Goal: Use online tool/utility

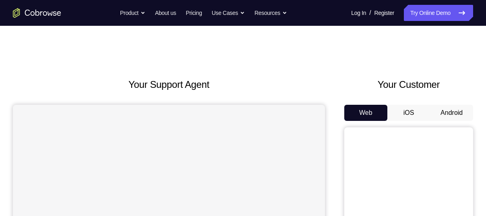
click at [459, 113] on button "Android" at bounding box center [451, 113] width 43 height 16
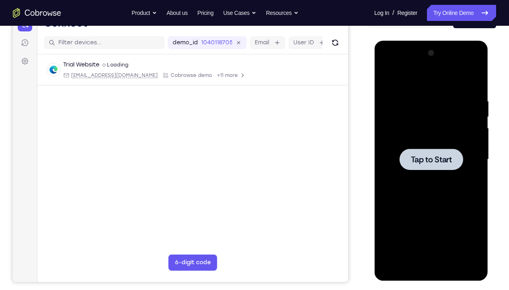
drag, startPoint x: 852, startPoint y: 97, endPoint x: 426, endPoint y: 165, distance: 431.3
click at [426, 165] on div at bounding box center [431, 158] width 64 height 21
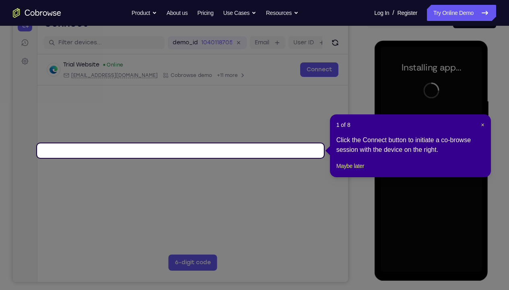
click at [485, 122] on div "1 of 8 × Click the Connect button to initiate a co-browse session with the devi…" at bounding box center [410, 145] width 161 height 63
click at [482, 124] on span "×" at bounding box center [482, 124] width 3 height 6
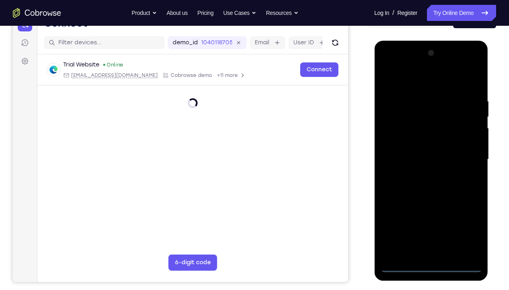
click at [430, 215] on div at bounding box center [430, 159] width 101 height 225
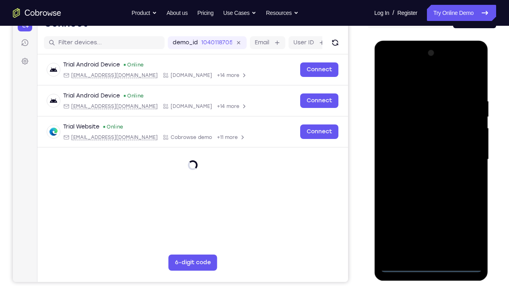
click at [466, 215] on div at bounding box center [430, 159] width 101 height 225
click at [409, 86] on div at bounding box center [430, 159] width 101 height 225
click at [395, 133] on div at bounding box center [430, 159] width 101 height 225
click at [398, 161] on div at bounding box center [430, 159] width 101 height 225
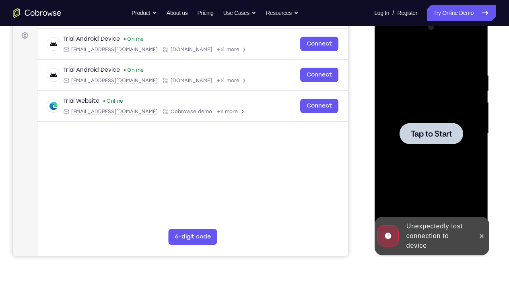
scroll to position [118, 0]
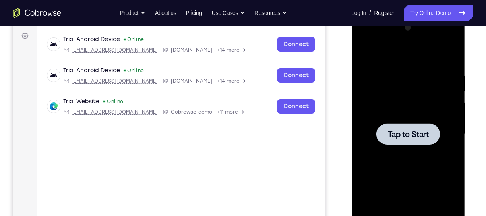
click at [402, 140] on div at bounding box center [408, 133] width 64 height 21
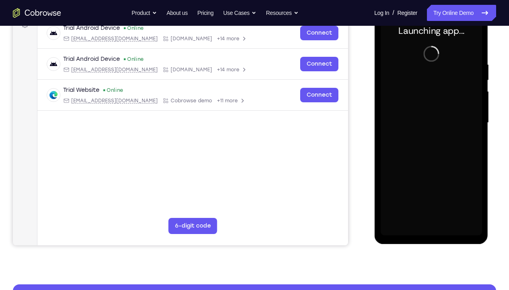
scroll to position [131, 0]
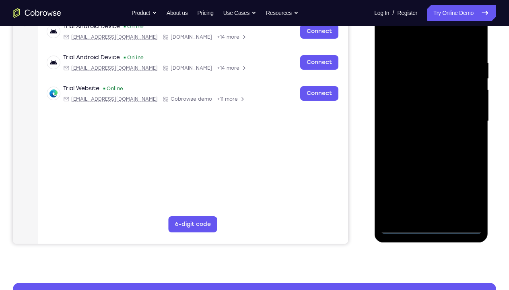
click at [431, 215] on div at bounding box center [430, 120] width 101 height 225
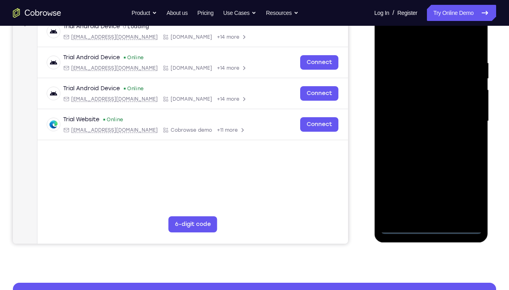
click at [469, 190] on div at bounding box center [430, 120] width 101 height 225
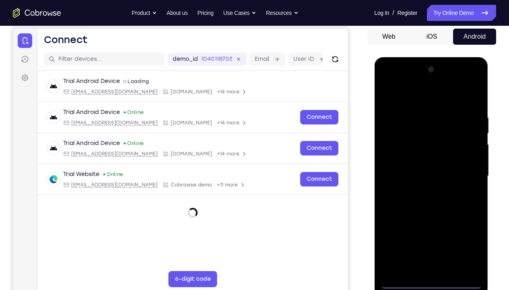
scroll to position [106, 0]
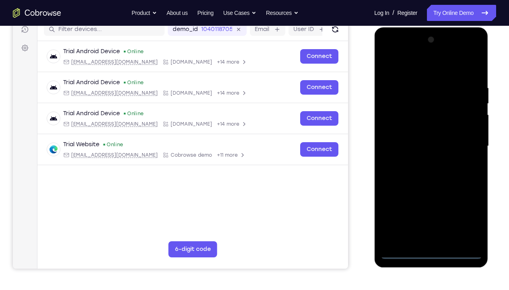
click at [405, 67] on div at bounding box center [430, 145] width 101 height 225
click at [396, 121] on div at bounding box center [430, 145] width 101 height 225
click at [414, 149] on div at bounding box center [430, 145] width 101 height 225
click at [422, 137] on div at bounding box center [430, 145] width 101 height 225
click at [426, 159] on div at bounding box center [430, 145] width 101 height 225
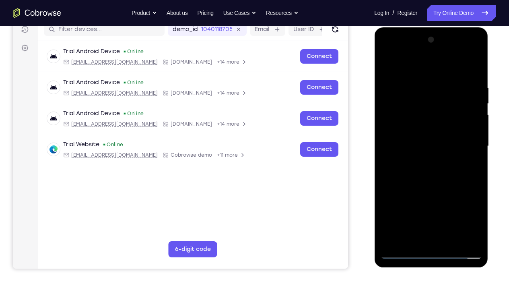
click at [430, 167] on div at bounding box center [430, 145] width 101 height 225
click at [473, 138] on div at bounding box center [430, 145] width 101 height 225
click at [406, 141] on div at bounding box center [430, 145] width 101 height 225
click at [419, 153] on div at bounding box center [430, 145] width 101 height 225
click at [430, 215] on div at bounding box center [430, 145] width 101 height 225
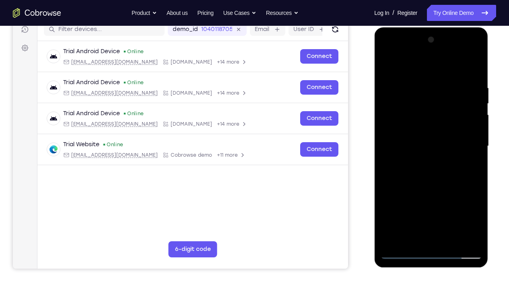
click at [424, 75] on div at bounding box center [430, 145] width 101 height 225
click at [477, 50] on div at bounding box center [430, 145] width 101 height 225
click at [437, 204] on div at bounding box center [430, 145] width 101 height 225
click at [447, 162] on div at bounding box center [430, 145] width 101 height 225
click at [442, 160] on div at bounding box center [430, 145] width 101 height 225
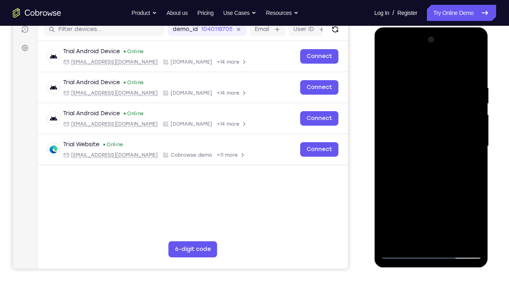
click at [464, 62] on div at bounding box center [430, 145] width 101 height 225
click at [469, 62] on div at bounding box center [430, 145] width 101 height 225
click at [454, 83] on div at bounding box center [430, 145] width 101 height 225
click at [457, 72] on div at bounding box center [430, 145] width 101 height 225
click at [458, 215] on div at bounding box center [430, 145] width 101 height 225
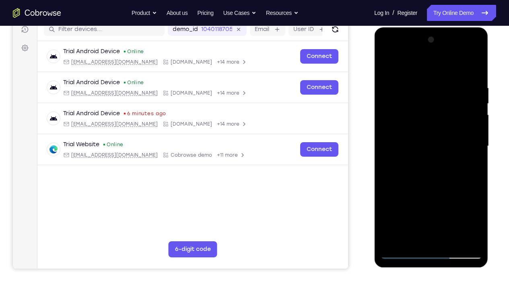
click at [431, 169] on div at bounding box center [430, 145] width 101 height 225
click at [426, 193] on div at bounding box center [430, 145] width 101 height 225
click at [441, 215] on div at bounding box center [430, 145] width 101 height 225
click at [438, 215] on div at bounding box center [430, 145] width 101 height 225
click at [406, 195] on div at bounding box center [430, 145] width 101 height 225
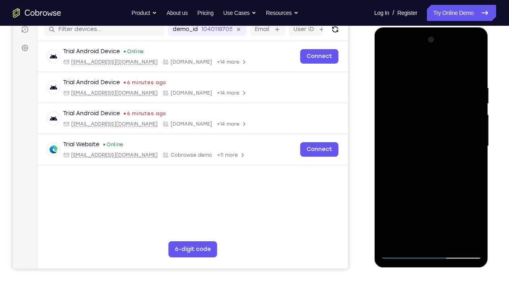
click at [401, 210] on div at bounding box center [430, 145] width 101 height 225
click at [425, 193] on div at bounding box center [430, 145] width 101 height 225
click at [448, 215] on div at bounding box center [430, 145] width 101 height 225
click at [389, 207] on div at bounding box center [430, 145] width 101 height 225
click at [434, 215] on div at bounding box center [430, 145] width 101 height 225
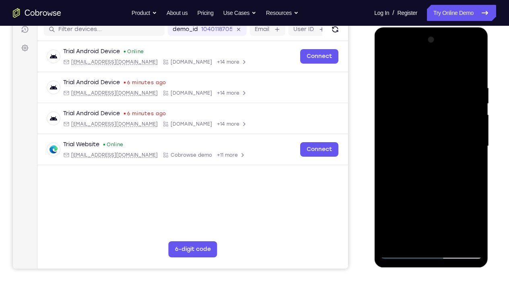
click at [441, 208] on div at bounding box center [430, 145] width 101 height 225
click at [462, 208] on div at bounding box center [430, 145] width 101 height 225
click at [472, 209] on div at bounding box center [430, 145] width 101 height 225
click at [458, 215] on div at bounding box center [430, 145] width 101 height 225
click at [461, 204] on div at bounding box center [430, 145] width 101 height 225
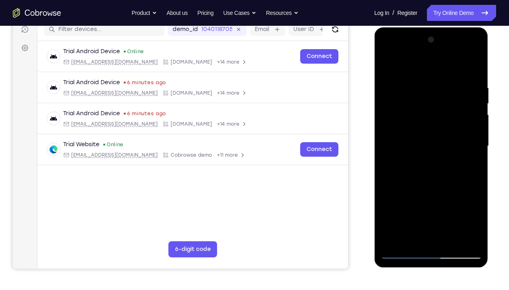
click at [426, 215] on div at bounding box center [430, 145] width 101 height 225
click at [441, 215] on div at bounding box center [430, 145] width 101 height 225
click at [463, 196] on div at bounding box center [430, 145] width 101 height 225
click at [461, 211] on div at bounding box center [430, 145] width 101 height 225
click at [414, 193] on div at bounding box center [430, 145] width 101 height 225
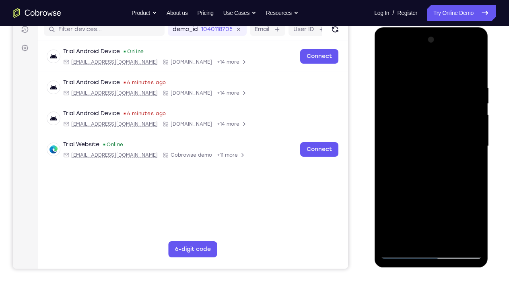
click at [415, 195] on div at bounding box center [430, 145] width 101 height 225
click at [478, 215] on div at bounding box center [430, 145] width 101 height 225
click at [473, 215] on div at bounding box center [430, 145] width 101 height 225
click at [416, 193] on div at bounding box center [430, 145] width 101 height 225
click at [391, 210] on div at bounding box center [430, 145] width 101 height 225
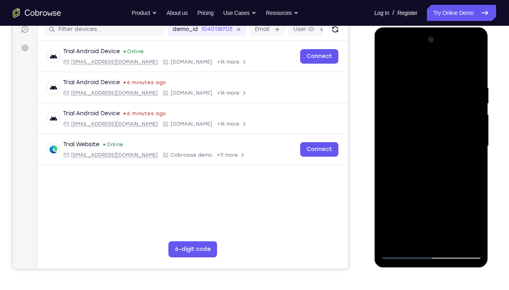
click at [460, 169] on div at bounding box center [430, 145] width 101 height 225
click at [445, 180] on div at bounding box center [430, 145] width 101 height 225
click at [417, 99] on div at bounding box center [430, 145] width 101 height 225
click at [426, 215] on div at bounding box center [430, 145] width 101 height 225
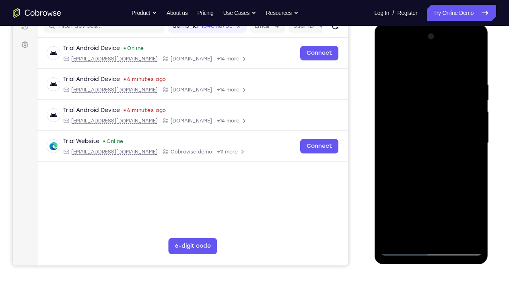
scroll to position [108, 0]
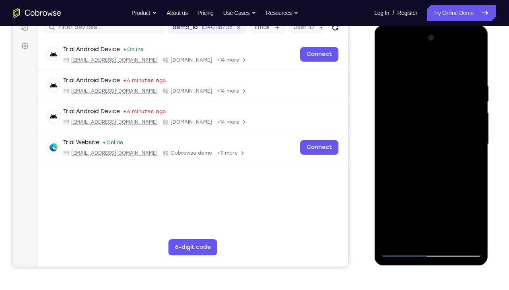
drag, startPoint x: 443, startPoint y: 204, endPoint x: 431, endPoint y: 62, distance: 142.5
click at [431, 62] on div at bounding box center [430, 143] width 101 height 225
drag, startPoint x: 414, startPoint y: 210, endPoint x: 415, endPoint y: 88, distance: 122.3
click at [415, 88] on div at bounding box center [430, 143] width 101 height 225
drag, startPoint x: 432, startPoint y: 219, endPoint x: 417, endPoint y: 83, distance: 136.7
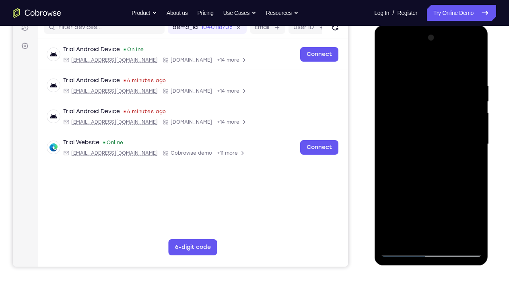
click at [417, 83] on div at bounding box center [430, 143] width 101 height 225
click at [401, 191] on div at bounding box center [430, 143] width 101 height 225
click at [395, 134] on div at bounding box center [430, 143] width 101 height 225
click at [469, 215] on div at bounding box center [430, 143] width 101 height 225
click at [388, 49] on div at bounding box center [430, 143] width 101 height 225
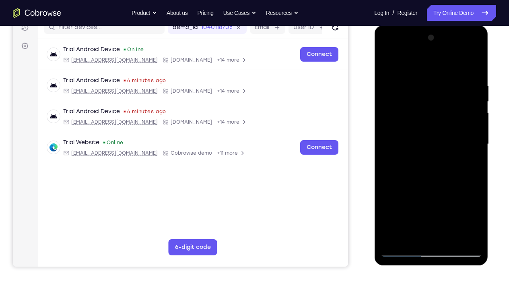
click at [387, 50] on div at bounding box center [430, 143] width 101 height 225
drag, startPoint x: 417, startPoint y: 133, endPoint x: 405, endPoint y: 38, distance: 95.8
click at [405, 38] on div at bounding box center [430, 143] width 101 height 225
drag, startPoint x: 434, startPoint y: 134, endPoint x: 440, endPoint y: 168, distance: 34.3
click at [440, 168] on div at bounding box center [430, 143] width 101 height 225
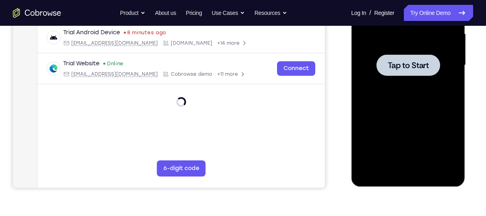
scroll to position [187, 0]
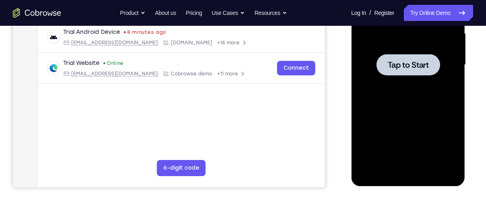
click at [406, 67] on span "Tap to Start" at bounding box center [407, 65] width 41 height 8
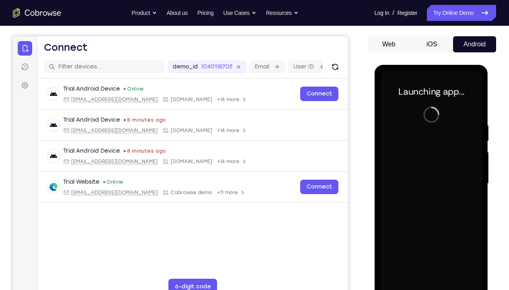
scroll to position [99, 0]
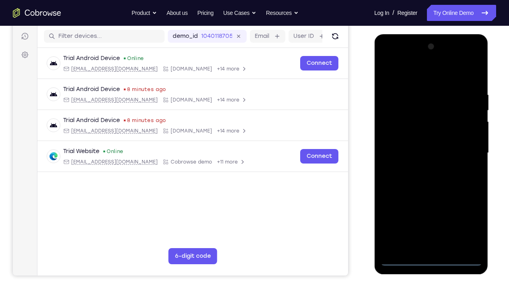
click at [430, 215] on div at bounding box center [430, 152] width 101 height 225
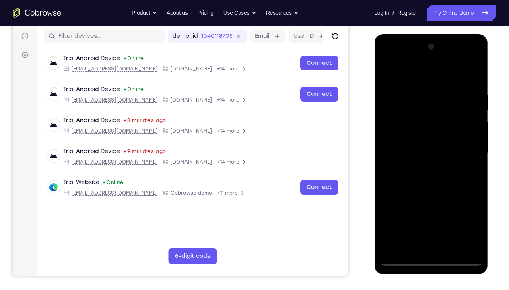
click at [467, 215] on div at bounding box center [430, 152] width 101 height 225
click at [404, 76] on div at bounding box center [430, 152] width 101 height 225
click at [397, 130] on div at bounding box center [430, 152] width 101 height 225
click at [408, 150] on div at bounding box center [430, 152] width 101 height 225
click at [412, 143] on div at bounding box center [430, 152] width 101 height 225
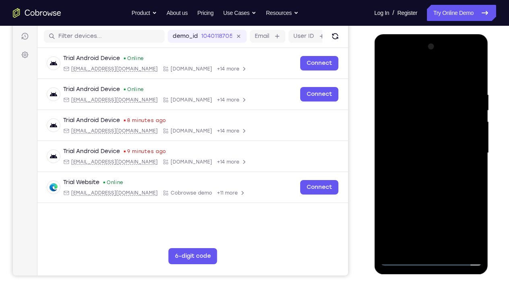
click at [428, 159] on div at bounding box center [430, 152] width 101 height 225
click at [436, 215] on div at bounding box center [430, 152] width 101 height 225
click at [424, 82] on div at bounding box center [430, 152] width 101 height 225
click at [474, 58] on div at bounding box center [430, 152] width 101 height 225
click at [449, 211] on div at bounding box center [430, 152] width 101 height 225
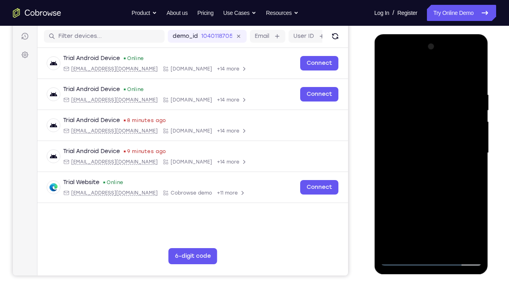
click at [467, 68] on div at bounding box center [430, 152] width 101 height 225
click at [442, 166] on div at bounding box center [430, 152] width 101 height 225
click at [457, 105] on div at bounding box center [430, 152] width 101 height 225
click at [457, 79] on div at bounding box center [430, 152] width 101 height 225
click at [459, 215] on div at bounding box center [430, 152] width 101 height 225
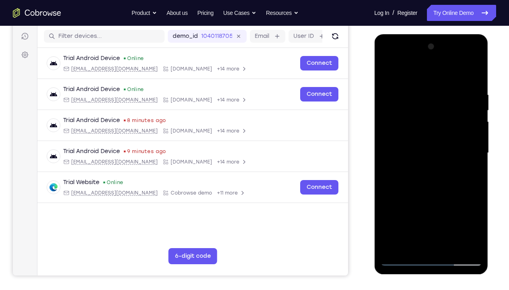
drag, startPoint x: 438, startPoint y: 134, endPoint x: 432, endPoint y: 109, distance: 25.0
click at [432, 109] on div at bounding box center [430, 152] width 101 height 225
click at [445, 187] on div at bounding box center [430, 152] width 101 height 225
click at [413, 99] on div at bounding box center [430, 152] width 101 height 225
click at [432, 215] on div at bounding box center [430, 152] width 101 height 225
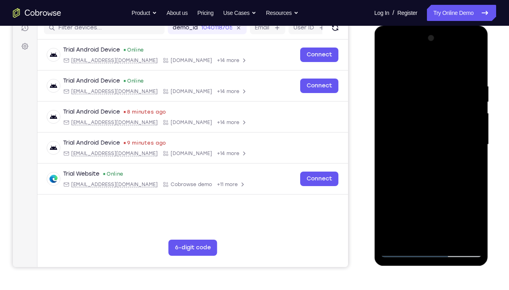
scroll to position [110, 0]
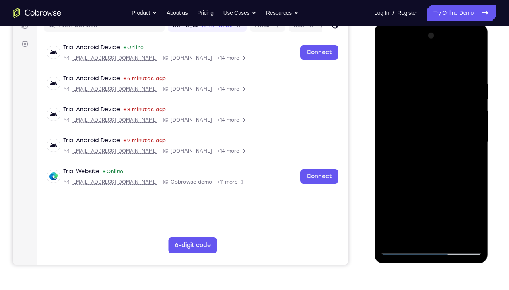
drag, startPoint x: 416, startPoint y: 193, endPoint x: 398, endPoint y: 25, distance: 169.2
click at [398, 25] on div at bounding box center [431, 143] width 114 height 240
drag, startPoint x: 417, startPoint y: 208, endPoint x: 407, endPoint y: 66, distance: 142.4
click at [407, 66] on div at bounding box center [430, 141] width 101 height 225
click at [395, 202] on div at bounding box center [430, 141] width 101 height 225
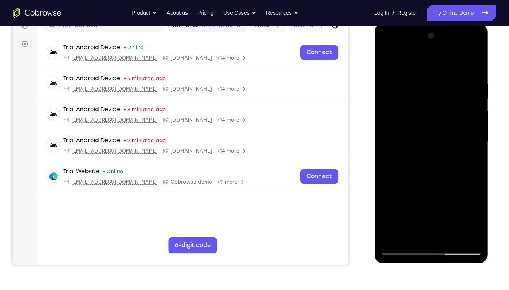
click at [403, 132] on div at bounding box center [430, 141] width 101 height 225
click at [465, 215] on div at bounding box center [430, 141] width 101 height 225
click at [387, 50] on div at bounding box center [430, 141] width 101 height 225
drag, startPoint x: 420, startPoint y: 119, endPoint x: 409, endPoint y: 16, distance: 103.1
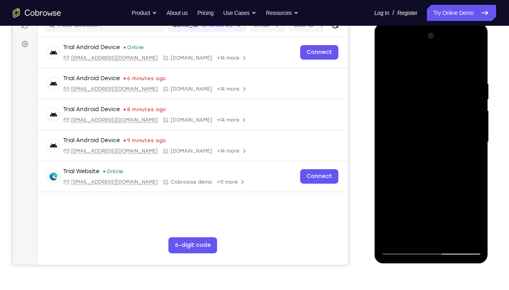
click at [409, 23] on html "Online web based iOS Simulators and Android Emulators. Run iPhone, iPad, Mobile…" at bounding box center [431, 143] width 115 height 241
click at [444, 165] on div at bounding box center [430, 141] width 101 height 225
click at [412, 215] on div at bounding box center [430, 141] width 101 height 225
click at [452, 190] on div at bounding box center [430, 141] width 101 height 225
click at [469, 205] on div at bounding box center [430, 141] width 101 height 225
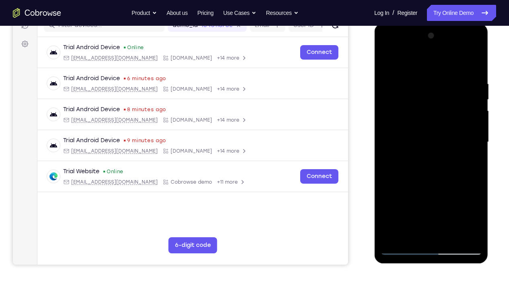
click at [422, 205] on div at bounding box center [430, 141] width 101 height 225
click at [460, 205] on div at bounding box center [430, 141] width 101 height 225
click at [469, 205] on div at bounding box center [430, 141] width 101 height 225
click at [429, 215] on div at bounding box center [430, 141] width 101 height 225
click at [412, 207] on div at bounding box center [430, 141] width 101 height 225
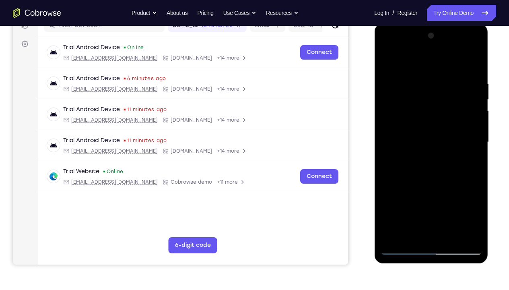
click at [467, 205] on div at bounding box center [430, 141] width 101 height 225
click at [415, 215] on div at bounding box center [430, 141] width 101 height 225
click at [448, 188] on div at bounding box center [430, 141] width 101 height 225
click at [434, 215] on div at bounding box center [430, 141] width 101 height 225
click at [441, 188] on div at bounding box center [430, 141] width 101 height 225
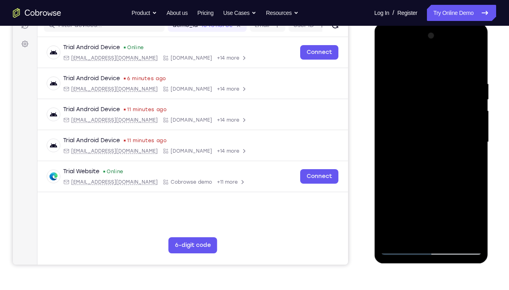
click at [424, 204] on div at bounding box center [430, 141] width 101 height 225
click at [383, 206] on div at bounding box center [430, 141] width 101 height 225
click at [431, 203] on div at bounding box center [430, 141] width 101 height 225
click at [449, 206] on div at bounding box center [430, 141] width 101 height 225
click at [437, 215] on div at bounding box center [430, 141] width 101 height 225
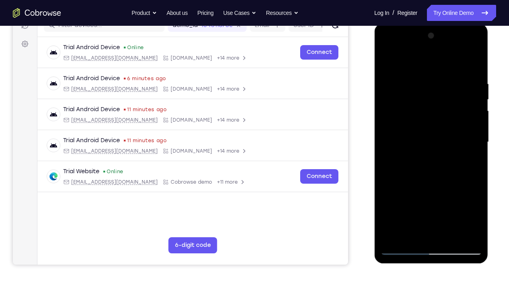
click at [458, 205] on div at bounding box center [430, 141] width 101 height 225
click at [387, 204] on div at bounding box center [430, 141] width 101 height 225
click at [430, 186] on div at bounding box center [430, 141] width 101 height 225
click at [442, 215] on div at bounding box center [430, 141] width 101 height 225
click at [423, 205] on div at bounding box center [430, 141] width 101 height 225
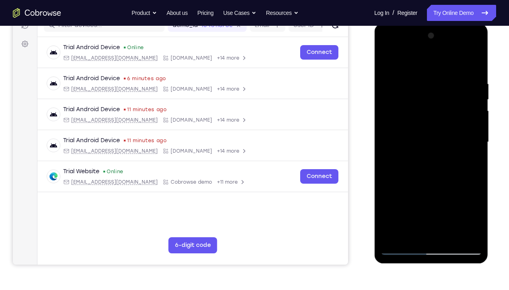
click at [434, 215] on div at bounding box center [430, 141] width 101 height 225
click at [439, 215] on div at bounding box center [430, 141] width 101 height 225
click at [450, 207] on div at bounding box center [430, 141] width 101 height 225
click at [430, 204] on div at bounding box center [430, 141] width 101 height 225
click at [475, 215] on div at bounding box center [430, 141] width 101 height 225
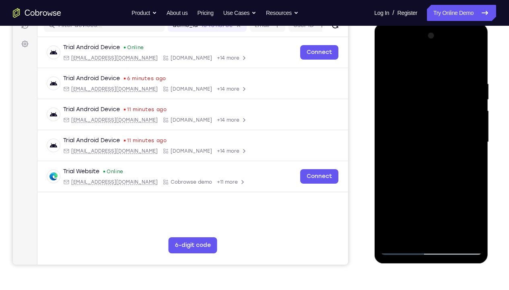
click at [475, 215] on div at bounding box center [430, 141] width 101 height 225
click at [433, 202] on div at bounding box center [430, 141] width 101 height 225
click at [476, 193] on div at bounding box center [430, 141] width 101 height 225
click at [433, 207] on div at bounding box center [430, 141] width 101 height 225
click at [449, 215] on div at bounding box center [430, 141] width 101 height 225
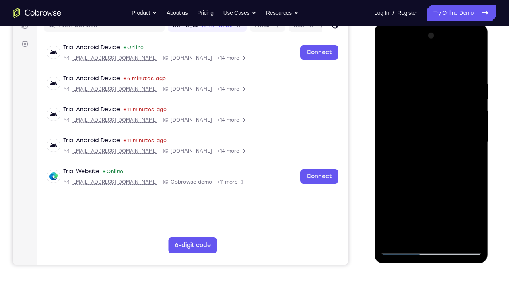
click at [440, 204] on div at bounding box center [430, 141] width 101 height 225
click at [402, 205] on div at bounding box center [430, 141] width 101 height 225
click at [432, 215] on div at bounding box center [430, 141] width 101 height 225
click at [412, 205] on div at bounding box center [430, 141] width 101 height 225
click at [467, 204] on div at bounding box center [430, 141] width 101 height 225
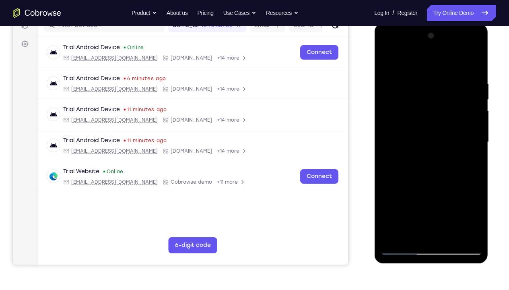
click at [413, 215] on div at bounding box center [430, 141] width 101 height 225
click at [448, 187] on div at bounding box center [430, 141] width 101 height 225
click at [468, 164] on div at bounding box center [430, 141] width 101 height 225
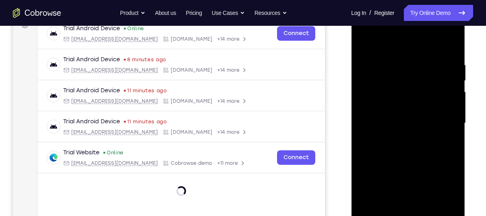
scroll to position [128, 0]
click at [449, 57] on div at bounding box center [407, 123] width 101 height 225
click at [446, 58] on div at bounding box center [407, 123] width 101 height 225
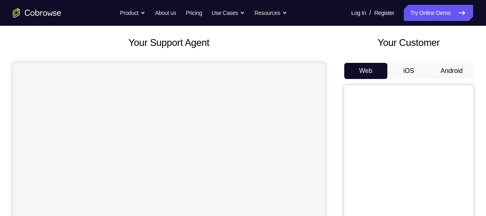
scroll to position [43, 0]
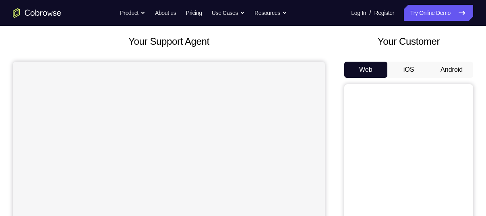
click at [454, 68] on button "Android" at bounding box center [451, 70] width 43 height 16
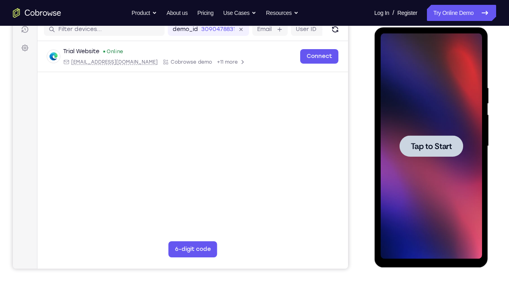
scroll to position [0, 0]
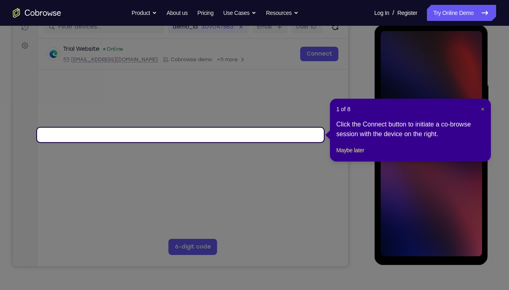
click at [482, 109] on span "×" at bounding box center [482, 109] width 3 height 6
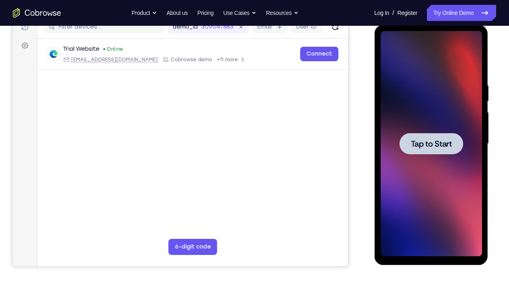
click at [433, 135] on div at bounding box center [431, 143] width 64 height 21
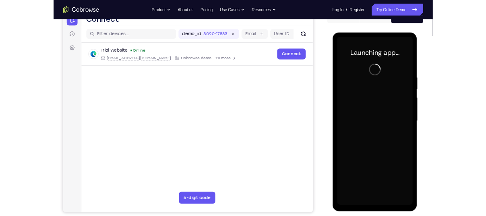
scroll to position [90, 0]
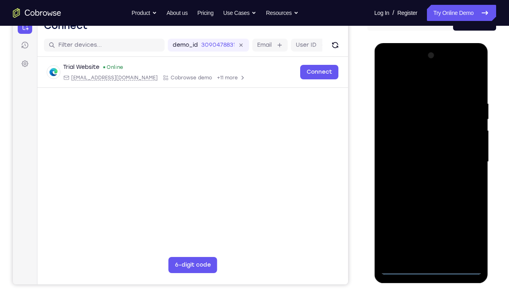
click at [431, 215] on div at bounding box center [430, 161] width 101 height 225
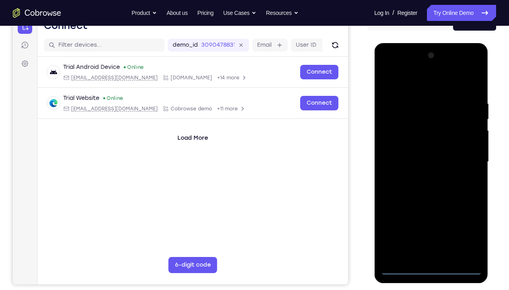
click at [469, 215] on div at bounding box center [430, 161] width 101 height 225
click at [412, 89] on div at bounding box center [430, 161] width 101 height 225
click at [406, 84] on div at bounding box center [430, 161] width 101 height 225
click at [395, 139] on div at bounding box center [430, 161] width 101 height 225
click at [419, 158] on div at bounding box center [430, 161] width 101 height 225
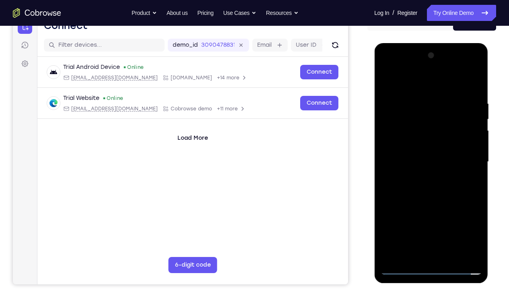
click at [413, 153] on div at bounding box center [430, 161] width 101 height 225
click at [426, 170] on div at bounding box center [430, 161] width 101 height 225
click at [441, 215] on div at bounding box center [430, 161] width 101 height 225
click at [422, 90] on div at bounding box center [430, 161] width 101 height 225
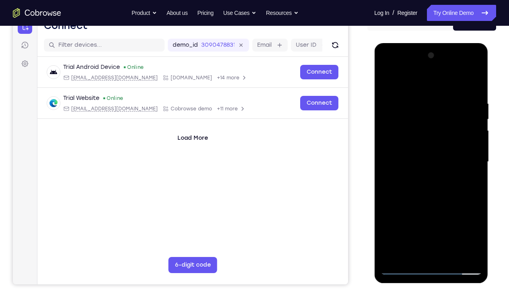
click at [474, 66] on div at bounding box center [430, 161] width 101 height 225
click at [453, 215] on div at bounding box center [430, 161] width 101 height 225
click at [468, 78] on div at bounding box center [430, 161] width 101 height 225
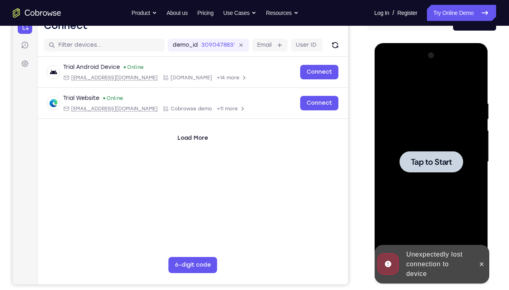
click at [430, 159] on span "Tap to Start" at bounding box center [430, 162] width 41 height 8
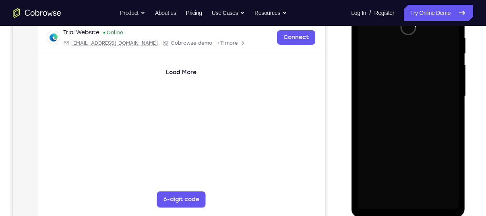
scroll to position [155, 0]
